Goal: Task Accomplishment & Management: Manage account settings

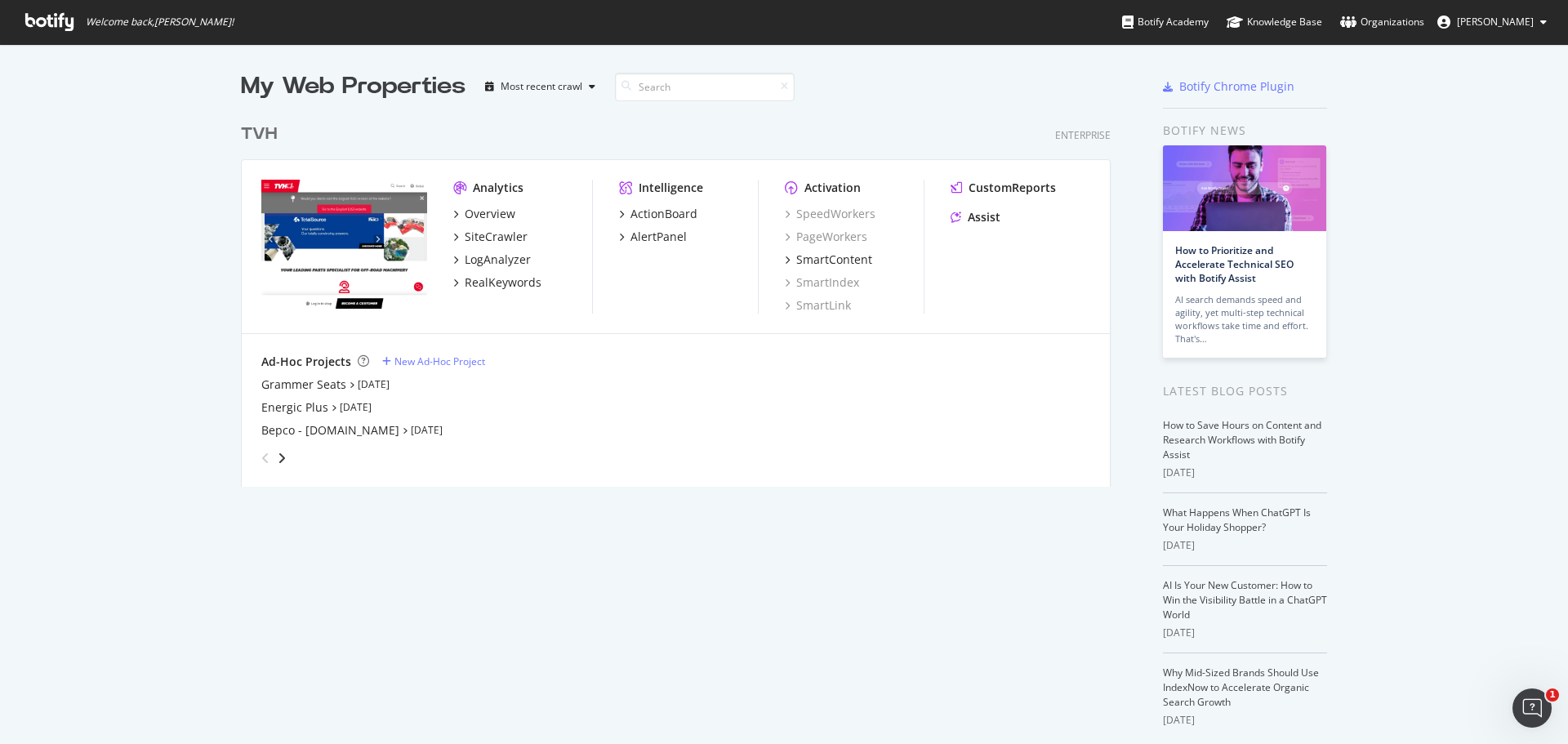
click at [1490, 16] on span "[PERSON_NAME]" at bounding box center [1494, 21] width 77 height 14
click at [489, 213] on div "Overview" at bounding box center [490, 214] width 50 height 17
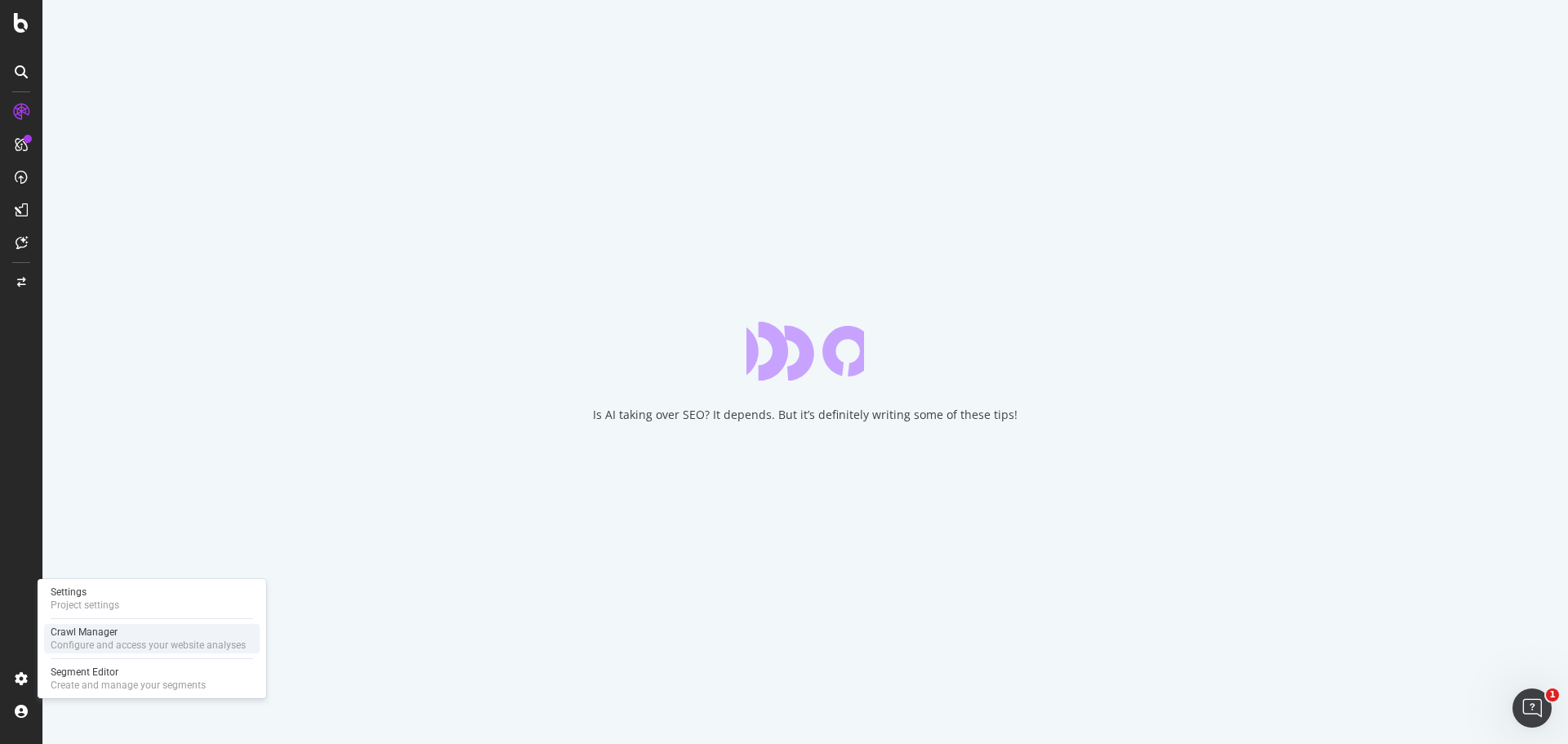
click at [84, 629] on div "Crawl Manager" at bounding box center [148, 632] width 195 height 13
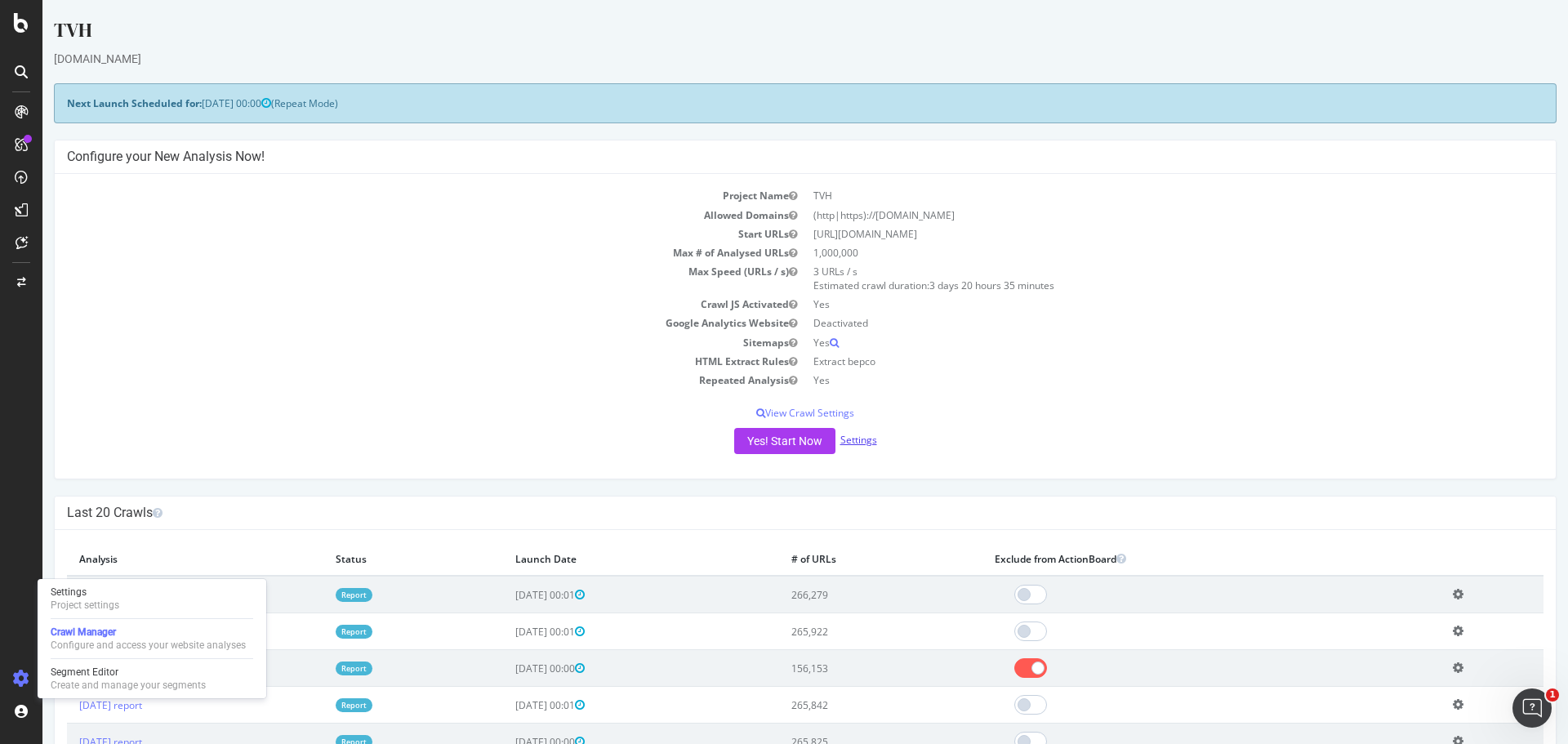
click at [849, 441] on link "Settings" at bounding box center [858, 439] width 36 height 14
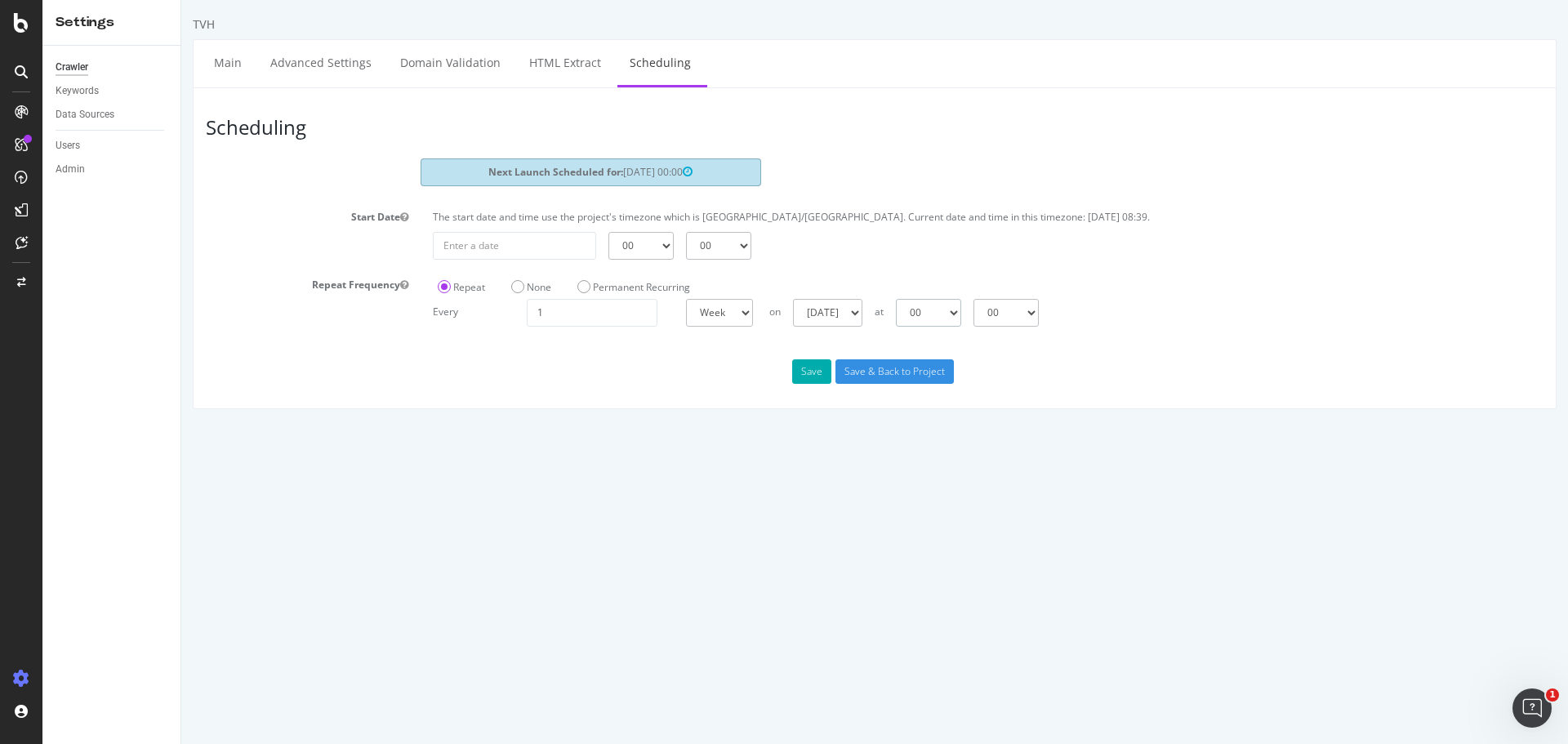
click at [961, 312] on select "00 01 02 03 04 05 06 07 08 09 10 11 12 13 14 15 16 17 18 19 20 21 22 23" at bounding box center [928, 312] width 65 height 28
select select "3"
click at [896, 298] on select "00 01 02 03 04 05 06 07 08 09 10 11 12 13 14 15 16 17 18 19 20 21 22 23" at bounding box center [928, 312] width 65 height 28
click at [808, 365] on button "Save" at bounding box center [811, 371] width 39 height 25
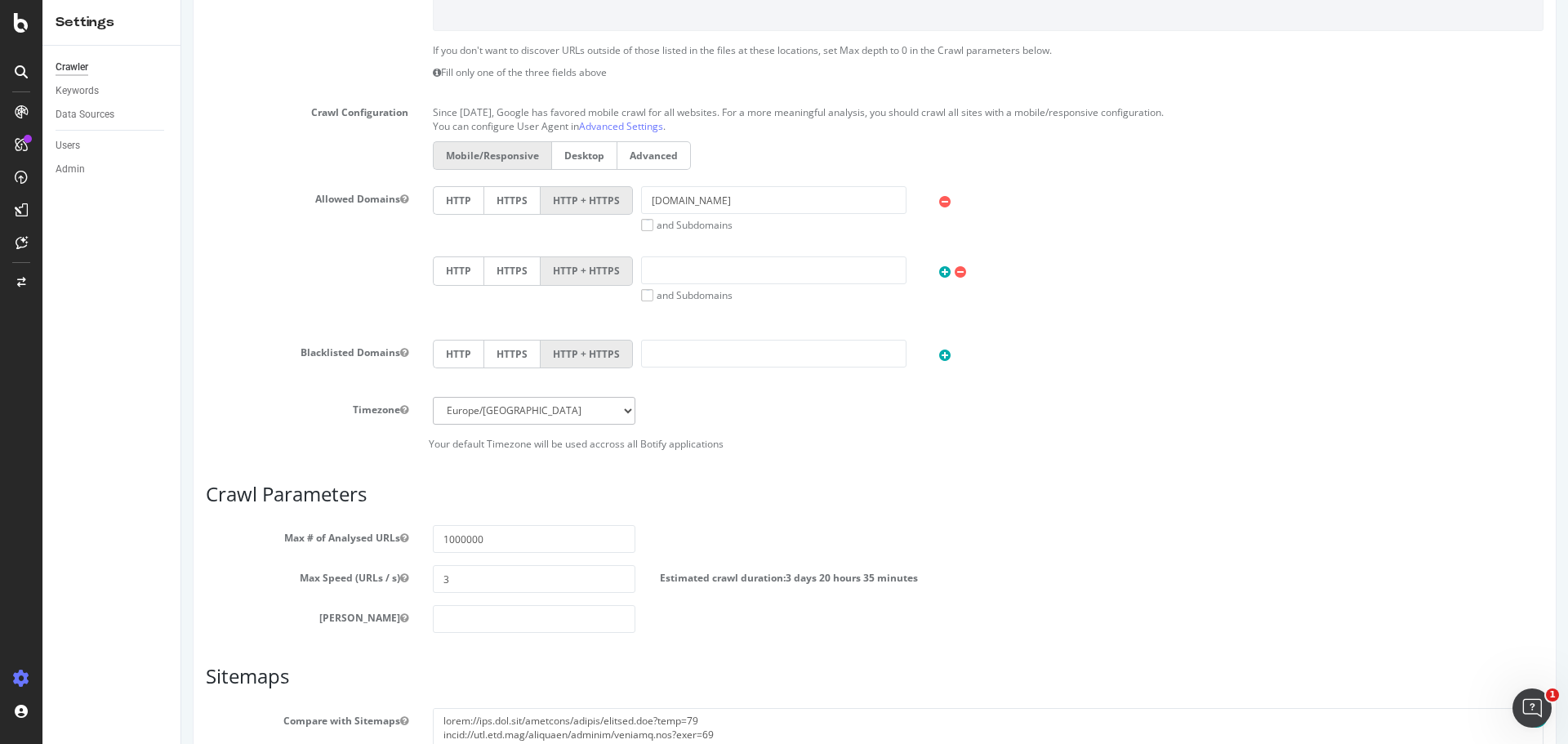
scroll to position [560, 0]
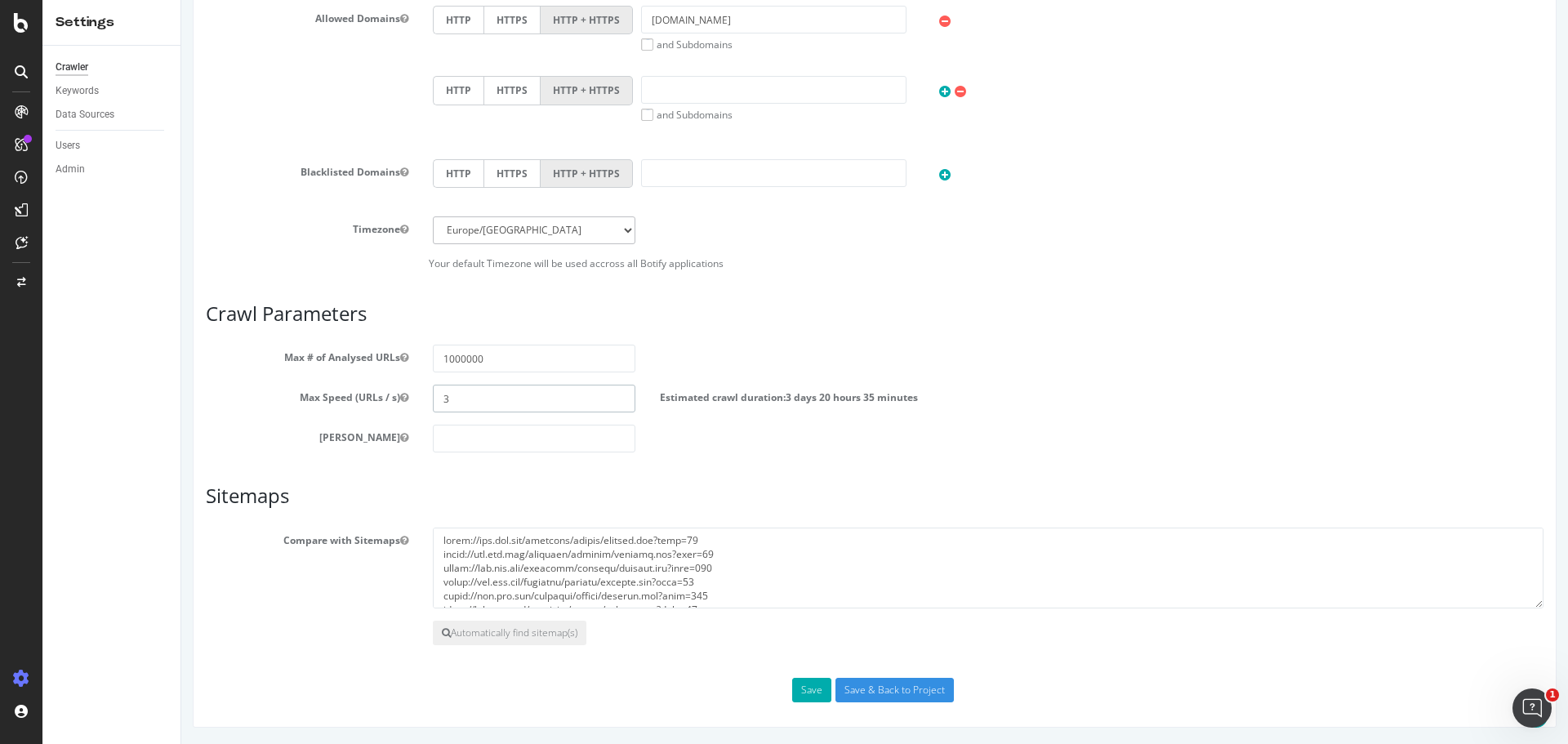
click at [488, 408] on input "3" at bounding box center [533, 398] width 203 height 28
drag, startPoint x: 492, startPoint y: 404, endPoint x: 353, endPoint y: 384, distance: 140.4
click at [354, 386] on div "Max Speed (URLs / s) 3 Estimated crawl duration: 3 days 20 hours 35 minutes" at bounding box center [874, 398] width 1362 height 28
click at [532, 432] on input "number" at bounding box center [533, 438] width 203 height 28
drag, startPoint x: 454, startPoint y: 403, endPoint x: 415, endPoint y: 401, distance: 39.1
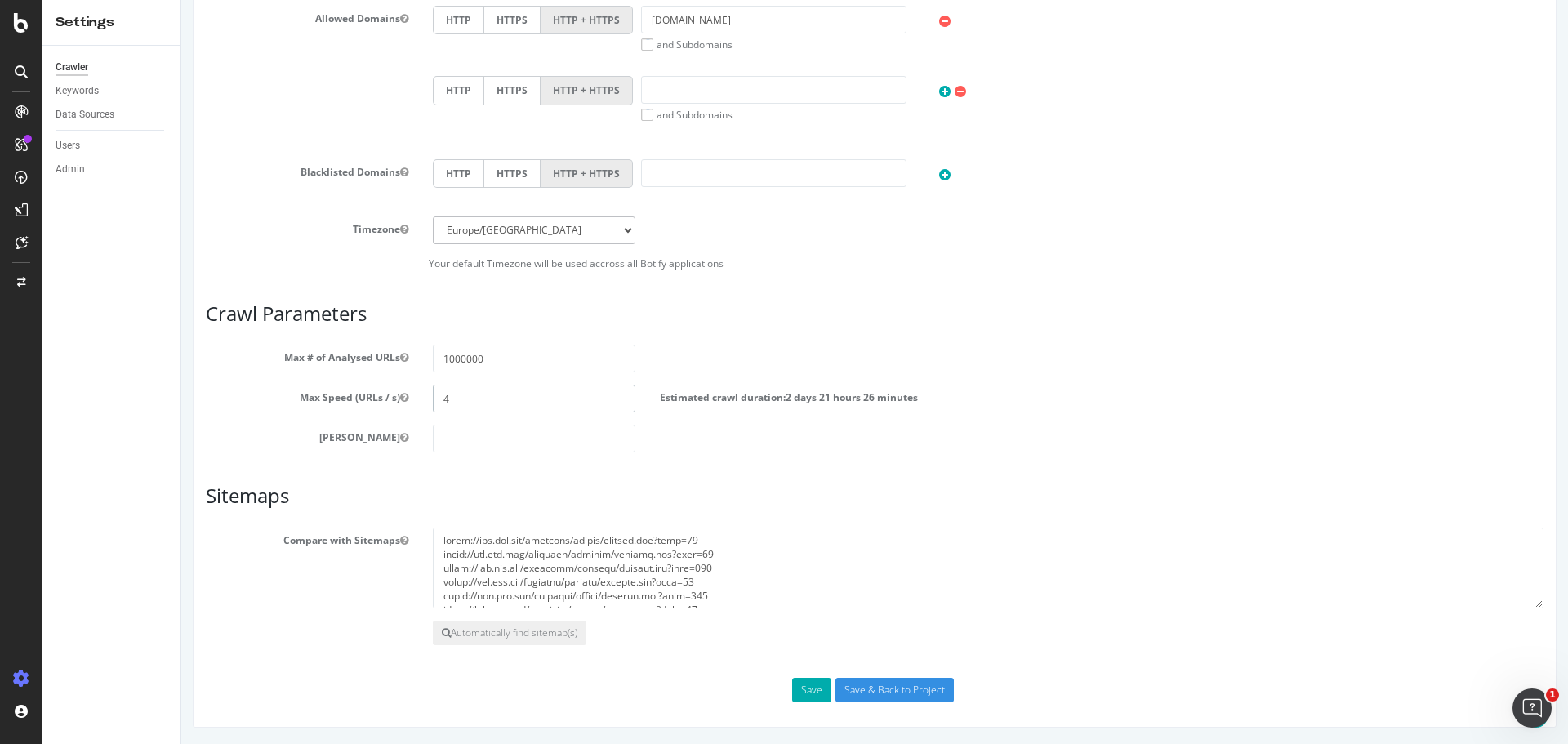
click at [417, 402] on div "Max Speed (URLs / s) 4 Estimated crawl duration: 2 days 21 hours 26 minutes" at bounding box center [874, 398] width 1362 height 28
click at [493, 439] on input "number" at bounding box center [533, 438] width 203 height 28
drag, startPoint x: 447, startPoint y: 401, endPoint x: 375, endPoint y: 390, distance: 72.8
click at [407, 399] on div "Max Speed (URLs / s) 5 Estimated crawl duration: 2 days 7 hours 33 minutes" at bounding box center [874, 398] width 1362 height 28
type input "4"
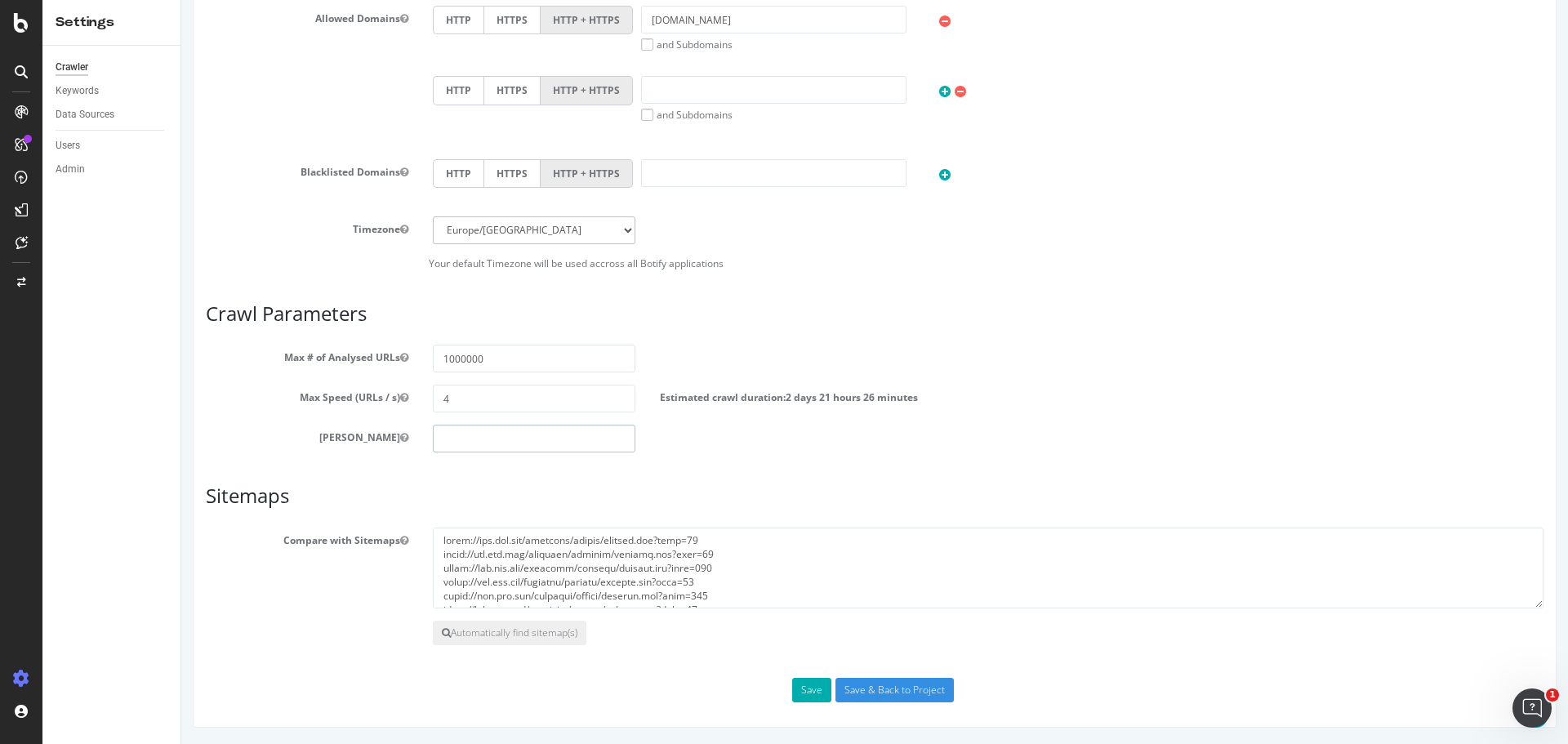
click at [498, 441] on input "number" at bounding box center [533, 438] width 203 height 28
click at [372, 470] on div "Scope Project Name TVH Start URLs [URL][DOMAIN_NAME] Or upload a file: Clear fi…" at bounding box center [874, 129] width 1337 height 1145
click at [532, 355] on input "1000000" at bounding box center [533, 359] width 203 height 28
click at [527, 355] on input "1000000" at bounding box center [533, 359] width 203 height 28
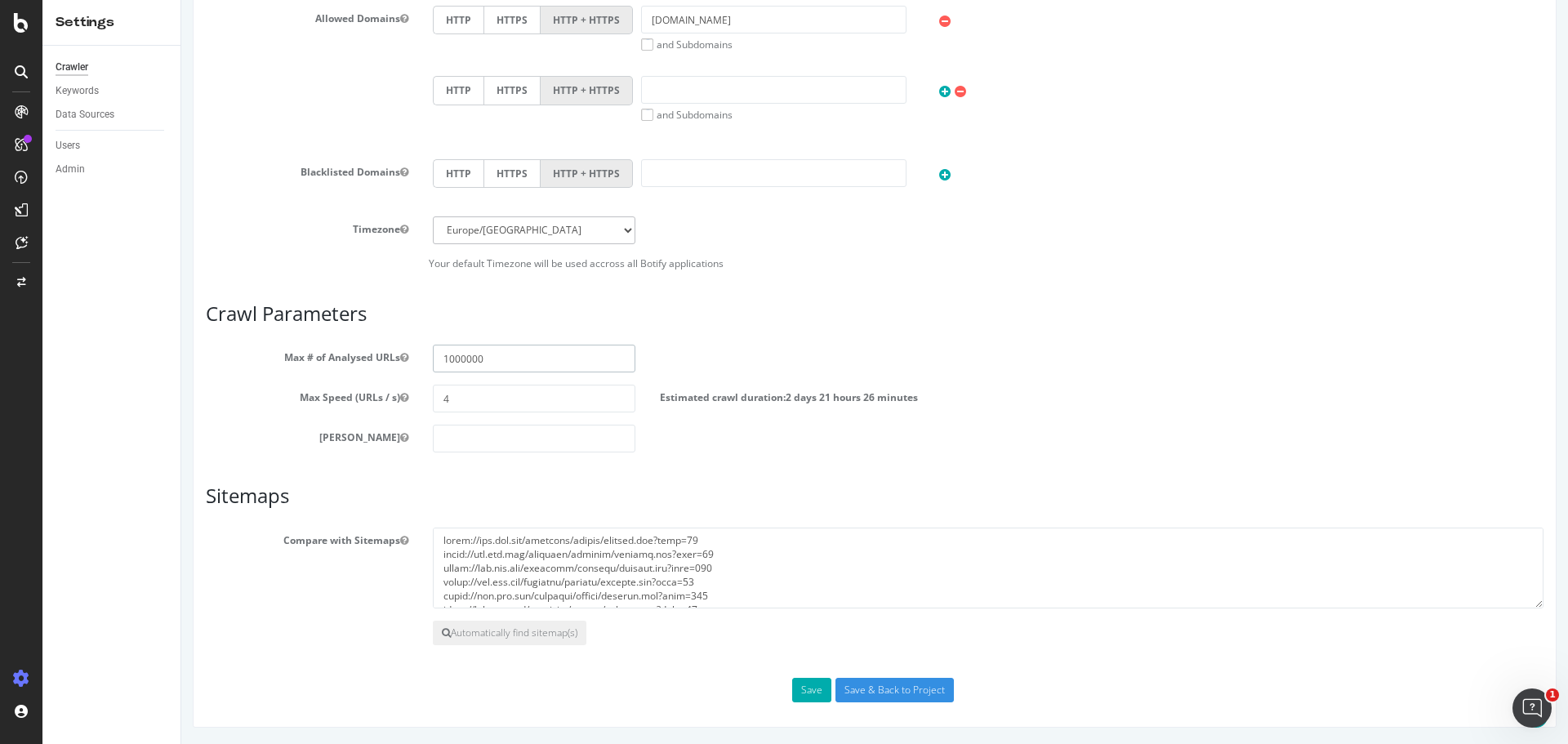
click at [527, 355] on input "1000000" at bounding box center [533, 359] width 203 height 28
click at [480, 360] on input "1000000" at bounding box center [533, 359] width 203 height 28
type input "400000"
click at [519, 444] on input "number" at bounding box center [533, 438] width 203 height 28
click at [859, 685] on input "Save & Back to Project" at bounding box center [894, 690] width 118 height 25
